Goal: Task Accomplishment & Management: Manage account settings

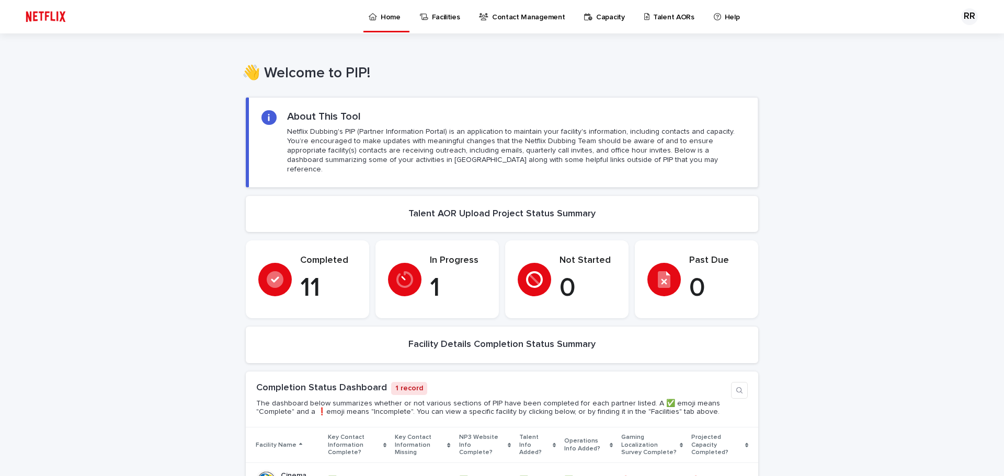
click at [671, 17] on p "Talent AORs" at bounding box center [673, 11] width 41 height 22
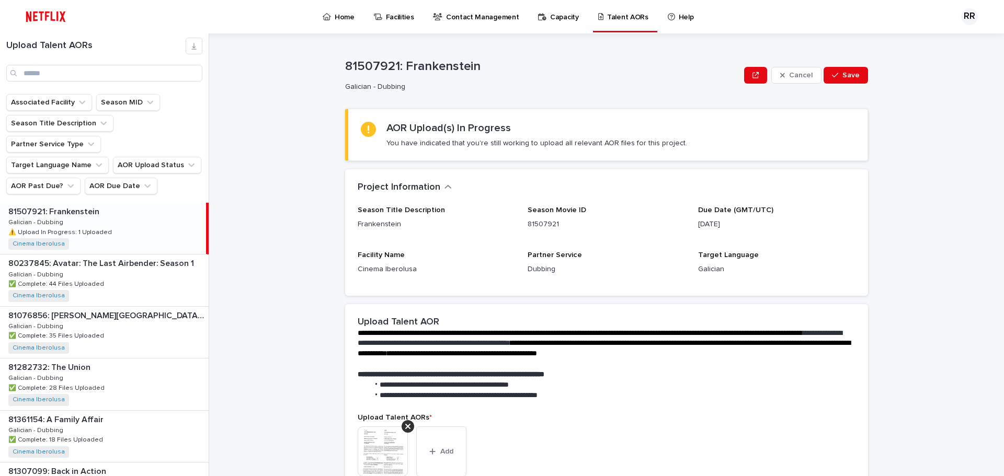
click at [129, 203] on div "81507921: Frankenstein 81507921: Frankenstein Galician - Dubbing Galician - Dub…" at bounding box center [103, 228] width 206 height 51
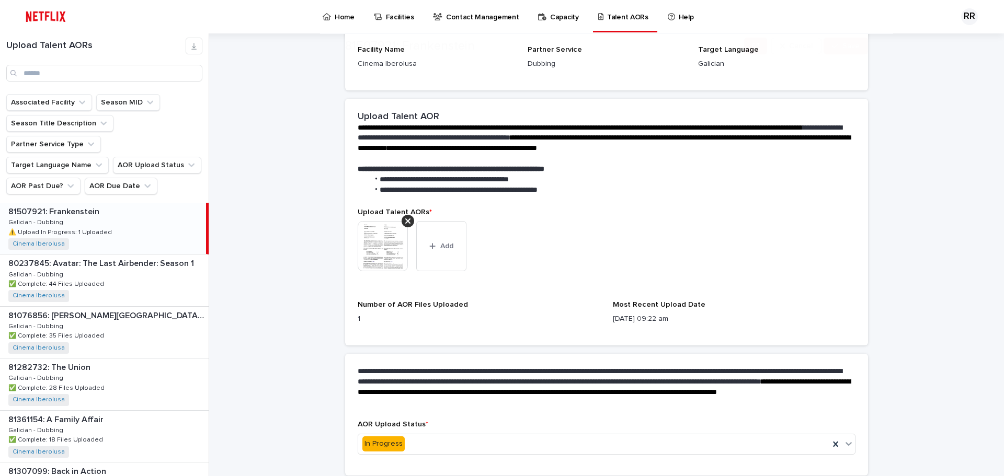
scroll to position [209, 0]
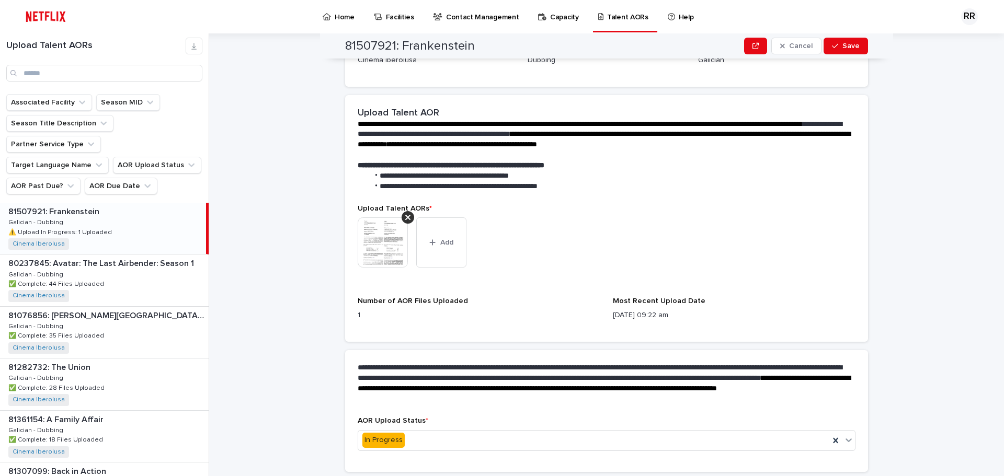
click at [379, 244] on img at bounding box center [383, 242] width 50 height 50
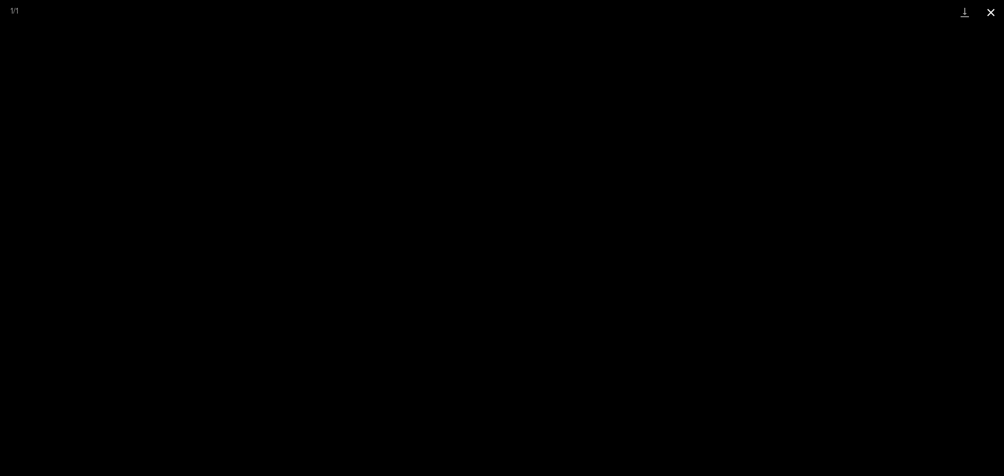
click at [988, 11] on button "Close gallery" at bounding box center [990, 12] width 26 height 25
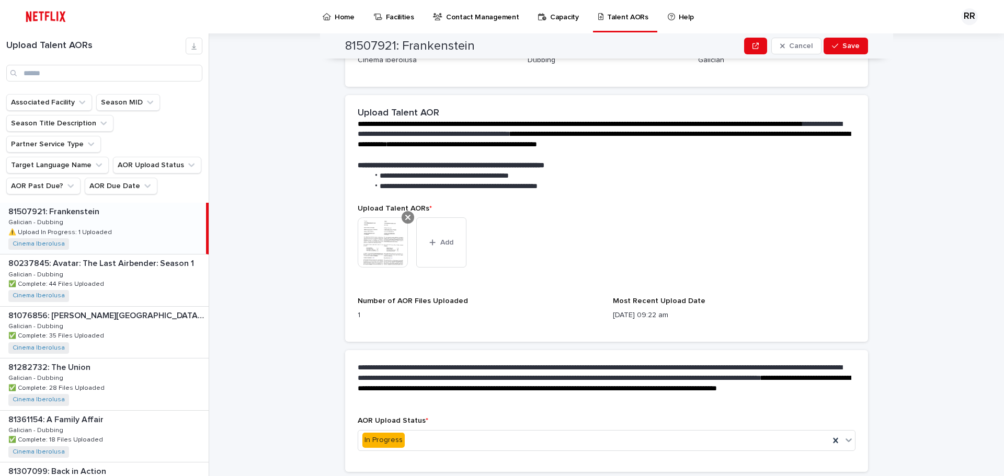
click at [405, 216] on icon at bounding box center [407, 217] width 5 height 8
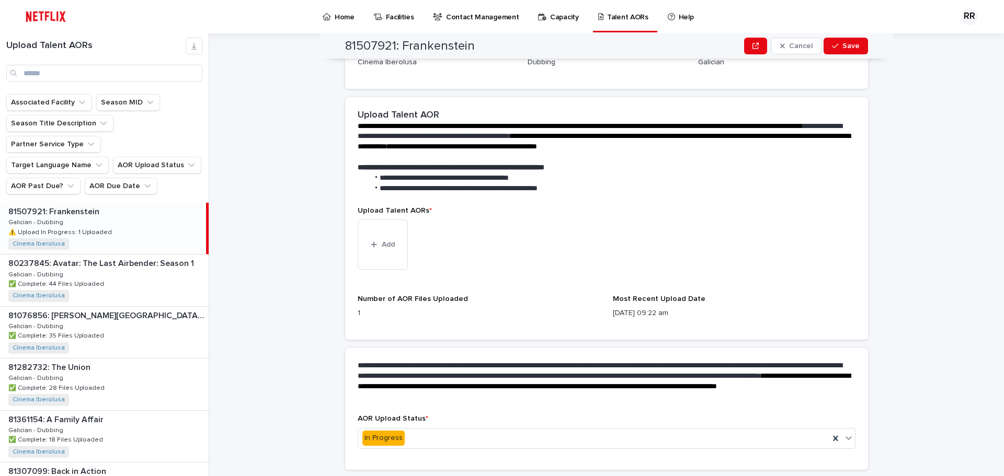
scroll to position [99, 0]
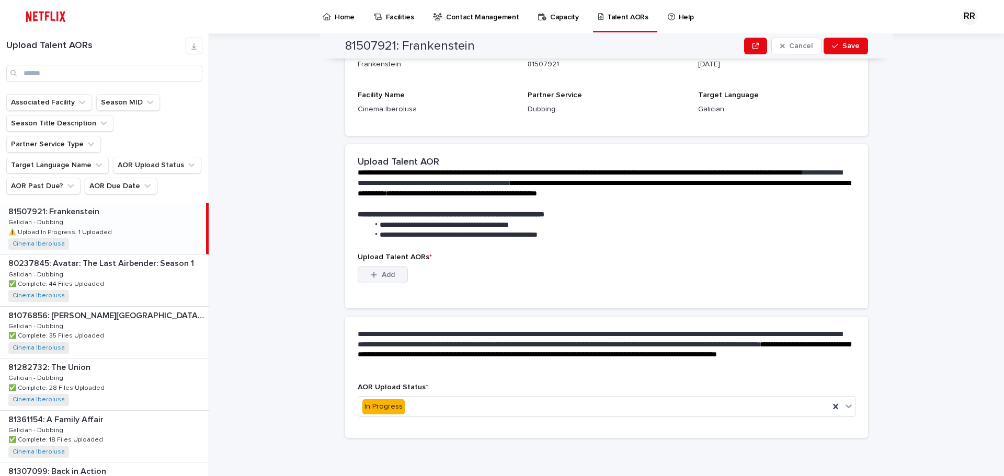
click at [374, 278] on div "button" at bounding box center [376, 274] width 10 height 7
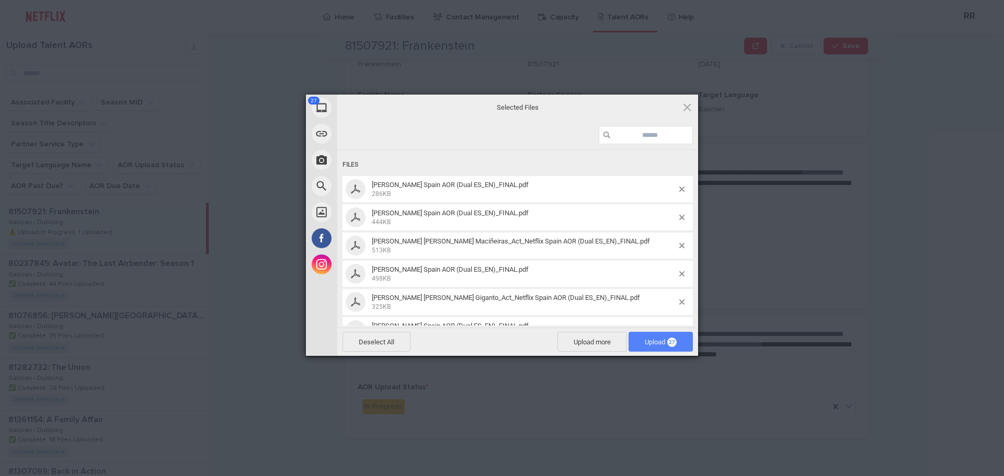
click at [653, 340] on span "Upload 27" at bounding box center [661, 342] width 32 height 8
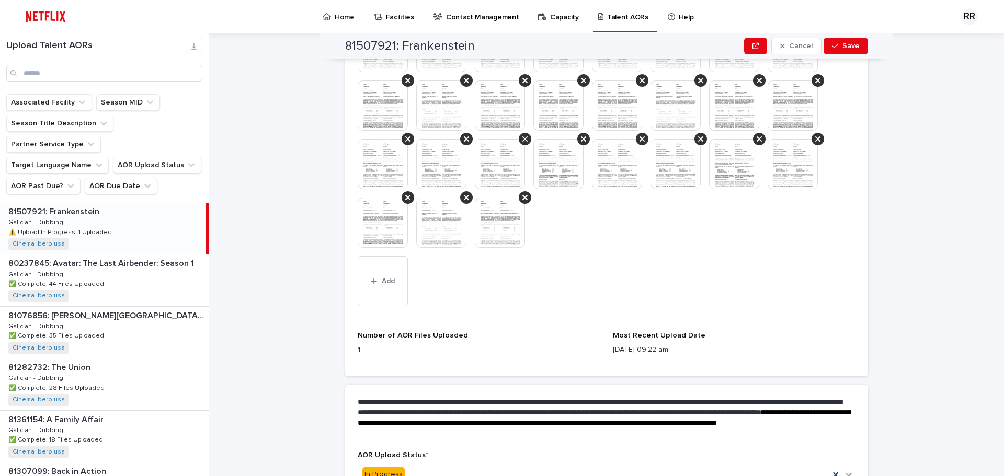
scroll to position [473, 0]
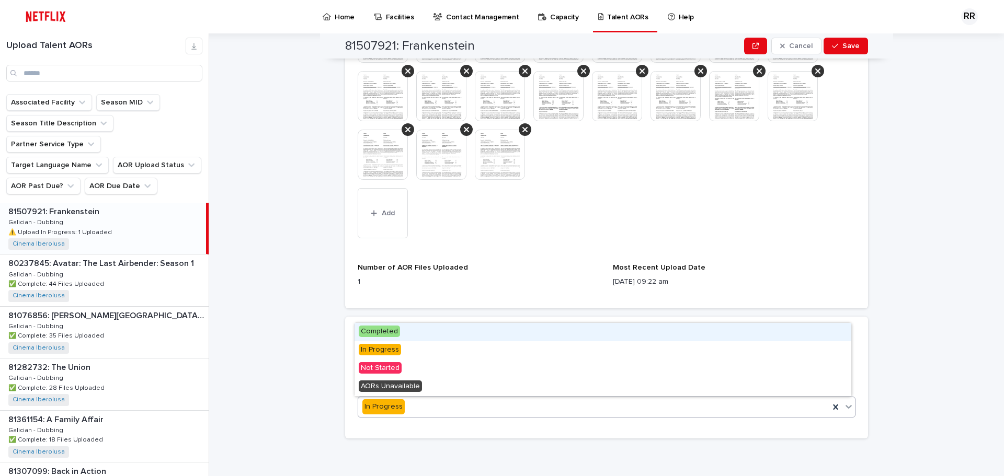
click at [421, 404] on div "In Progress" at bounding box center [593, 406] width 471 height 17
click at [413, 336] on div "Completed" at bounding box center [602, 332] width 497 height 18
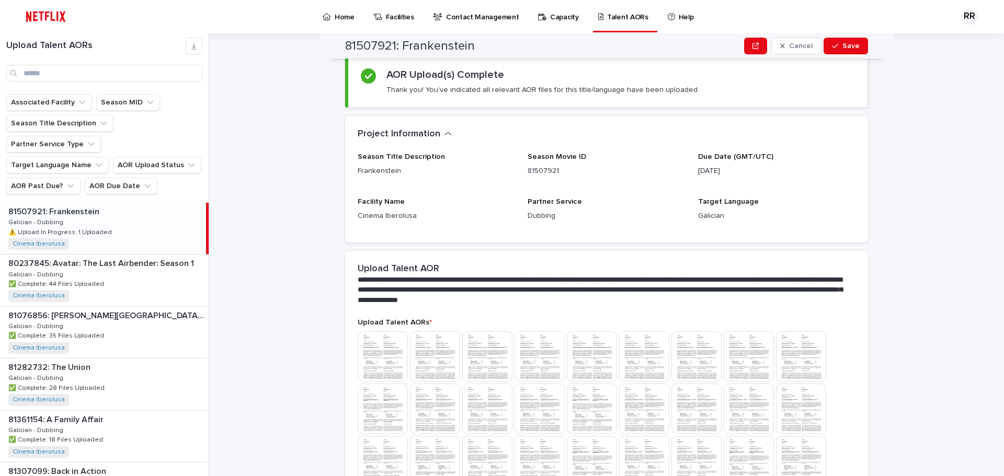
scroll to position [0, 0]
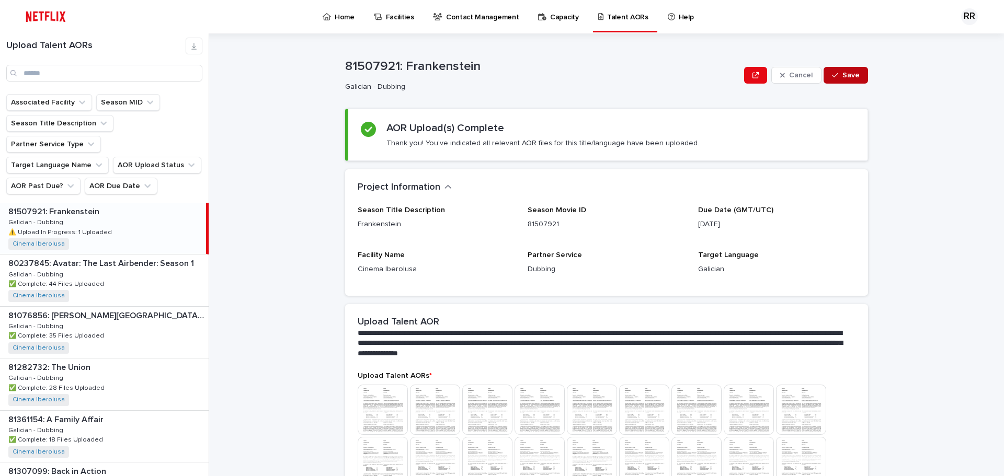
click at [845, 77] on span "Save" at bounding box center [850, 75] width 17 height 7
